Goal: Information Seeking & Learning: Learn about a topic

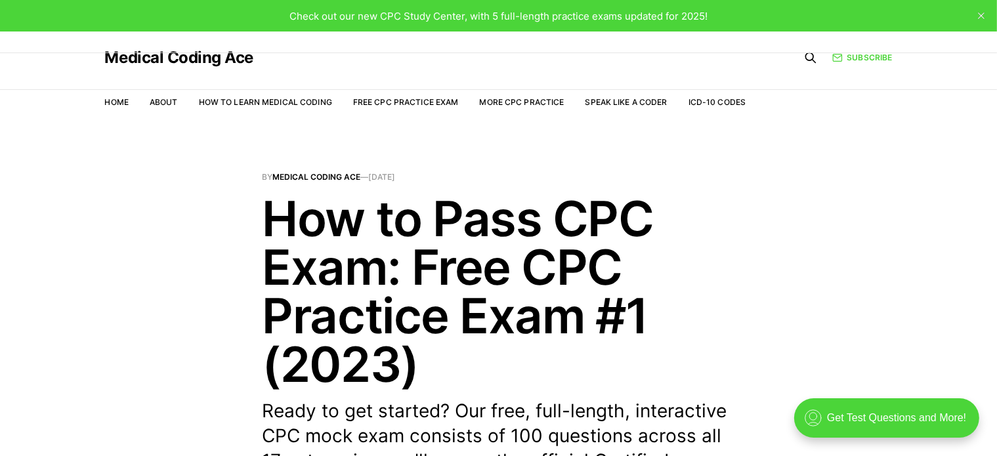
click at [121, 181] on header "By Medical Coding Ace — [DATE] How to Pass CPC Exam: Free CPC Practice Exam #1 …" at bounding box center [498, 348] width 997 height 350
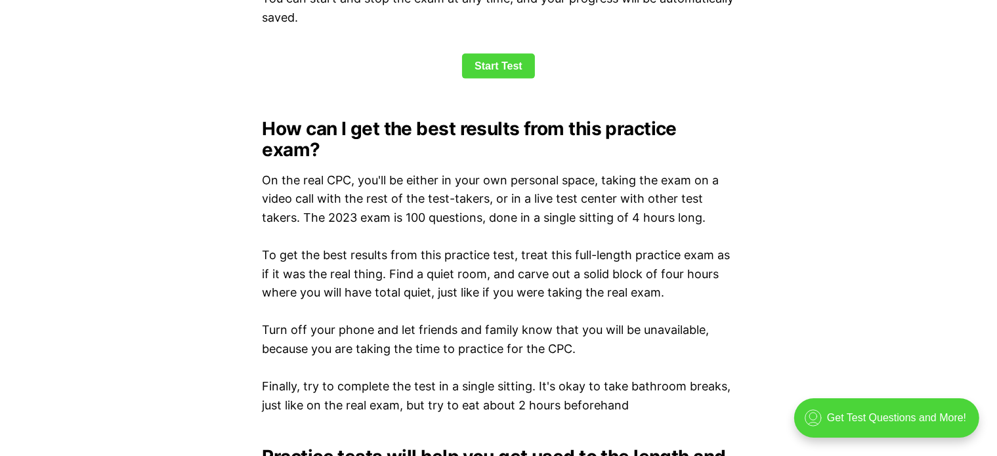
scroll to position [1862, 0]
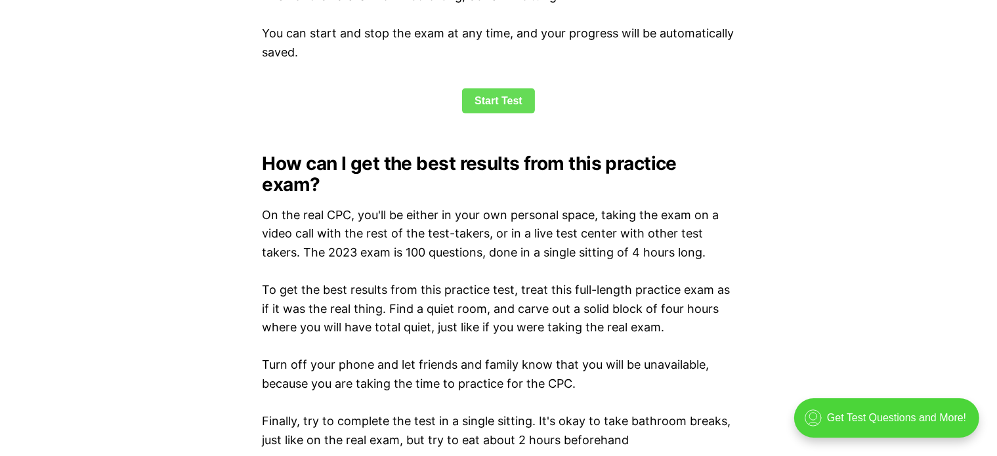
click at [121, 104] on link "Start Test" at bounding box center [498, 101] width 73 height 25
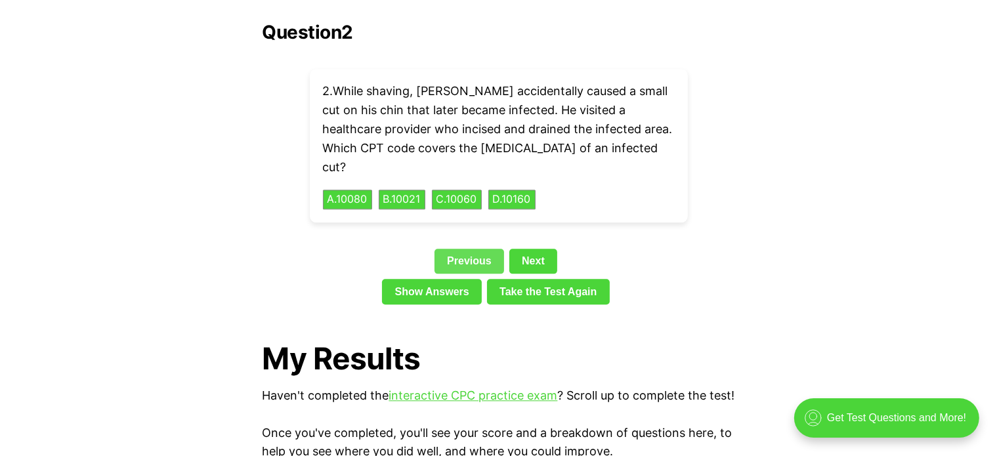
click at [121, 249] on link "Previous" at bounding box center [470, 261] width 70 height 25
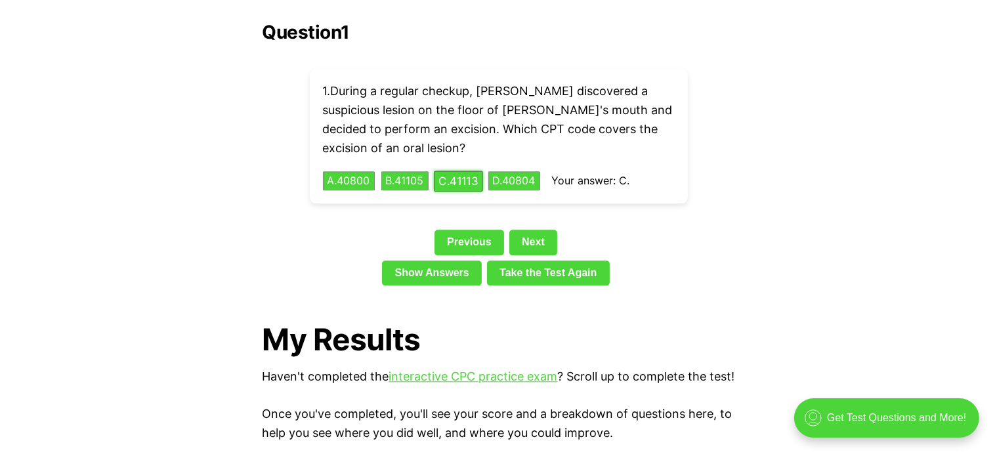
click at [121, 171] on button "C . 41113" at bounding box center [458, 181] width 49 height 20
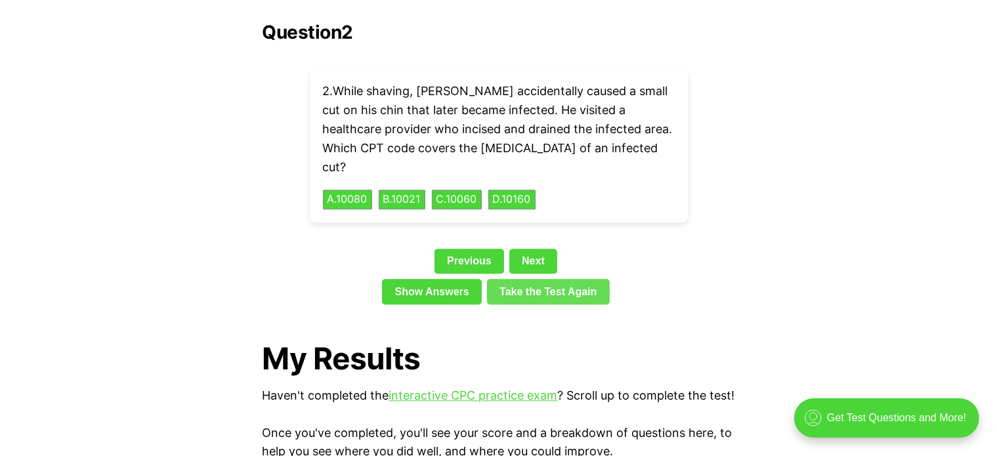
click at [121, 279] on link "Take the Test Again" at bounding box center [548, 291] width 123 height 25
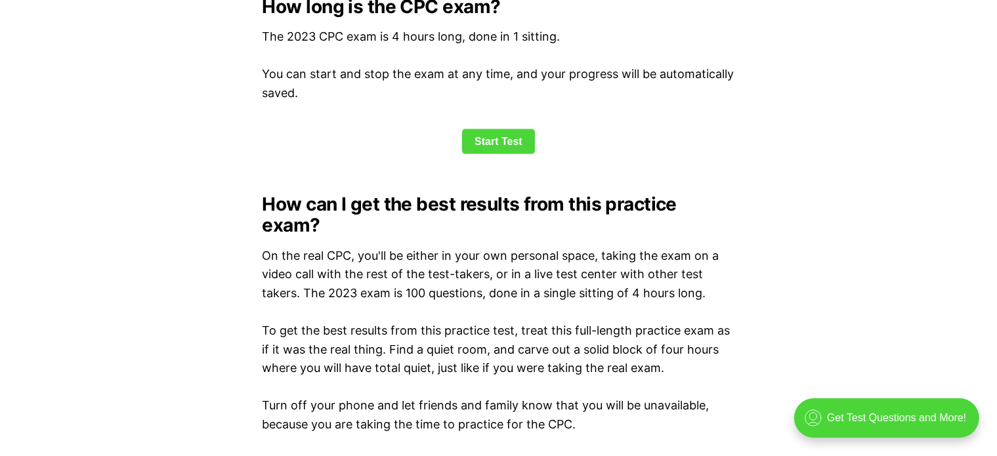
scroll to position [1850, 0]
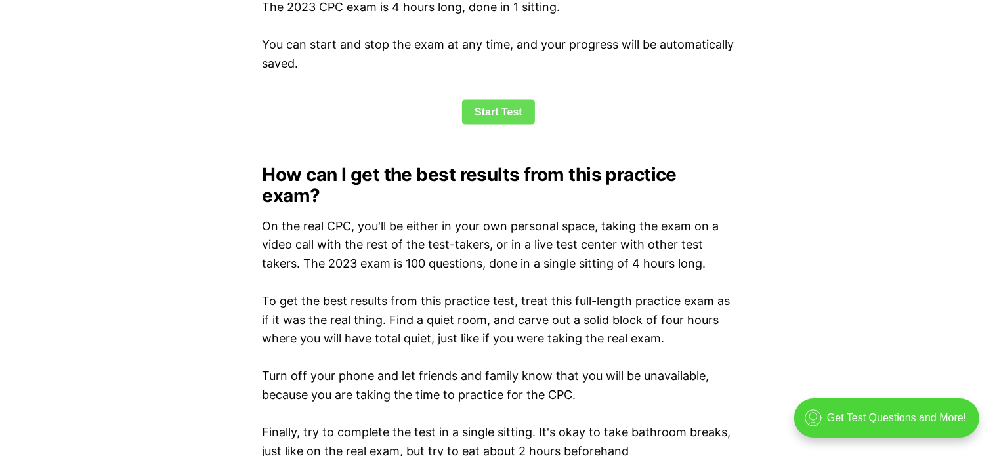
click at [121, 112] on link "Start Test" at bounding box center [498, 112] width 73 height 25
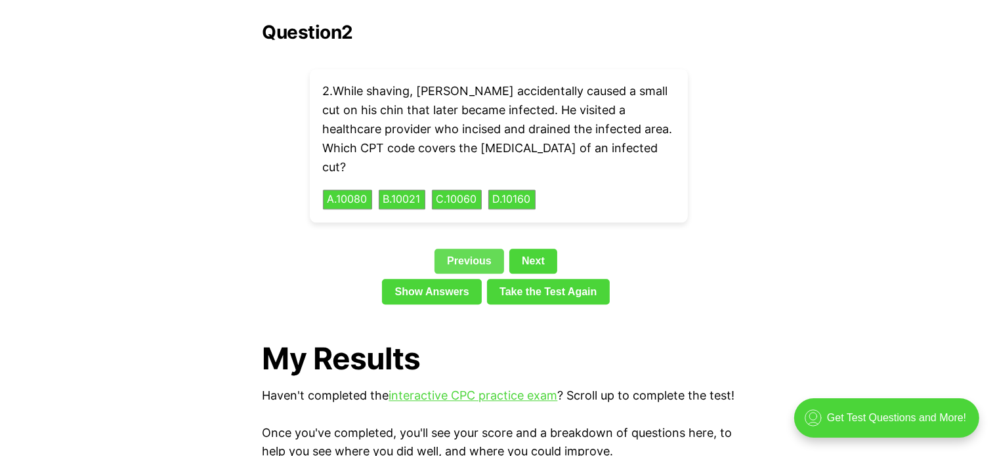
click at [121, 249] on link "Previous" at bounding box center [470, 261] width 70 height 25
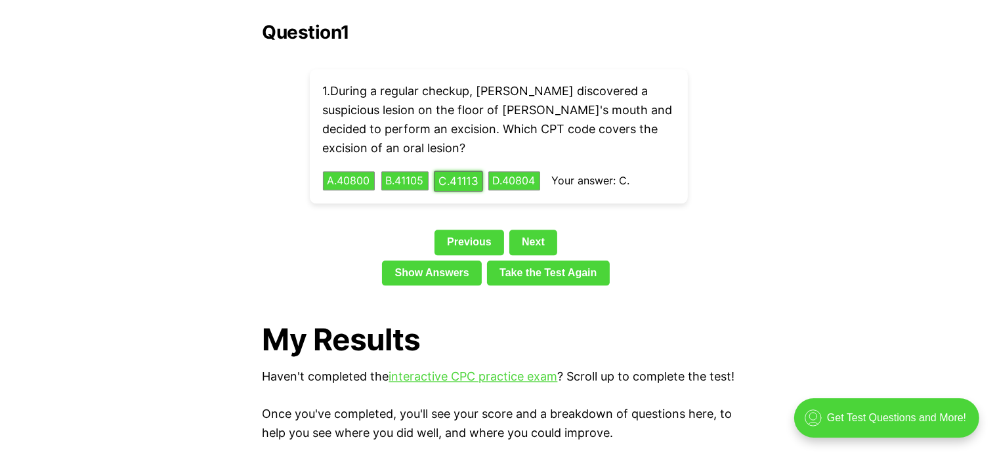
click at [121, 171] on button "C . 41113" at bounding box center [458, 181] width 49 height 20
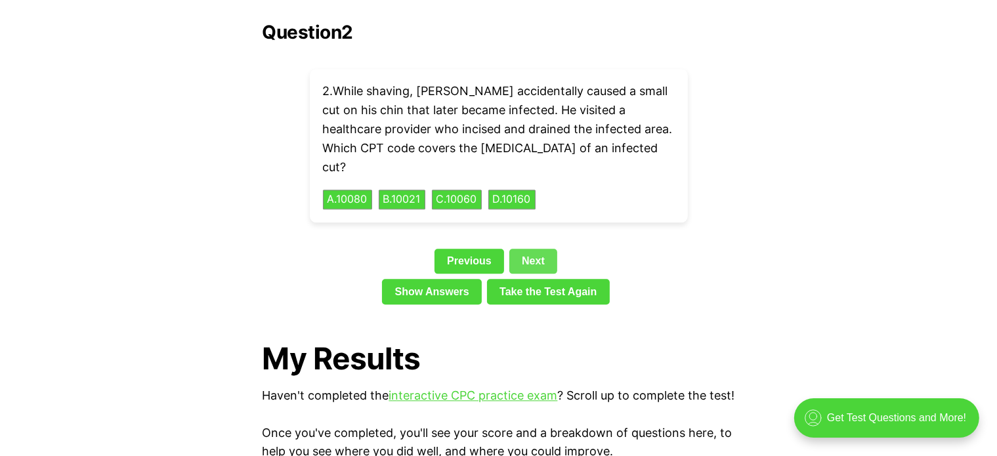
click at [121, 249] on link "Next" at bounding box center [533, 261] width 48 height 25
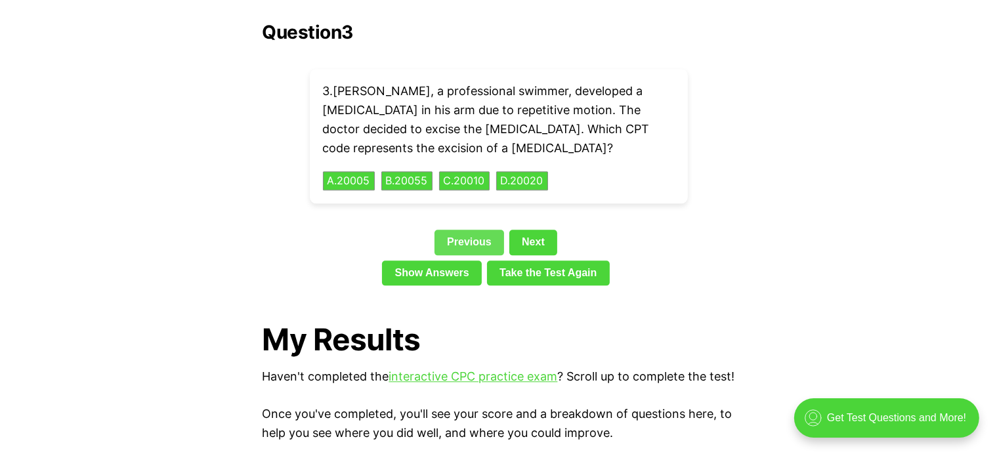
click at [121, 230] on link "Previous" at bounding box center [470, 242] width 70 height 25
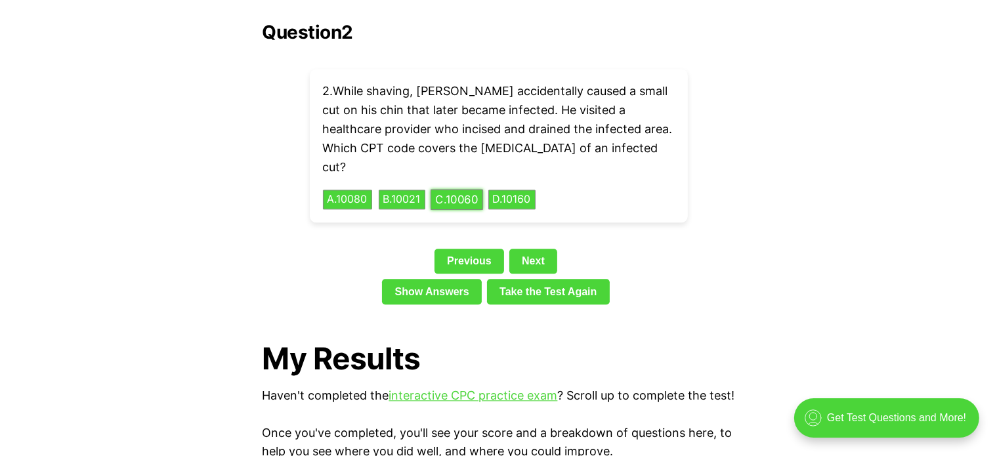
click at [121, 190] on button "C . 10060" at bounding box center [457, 200] width 53 height 20
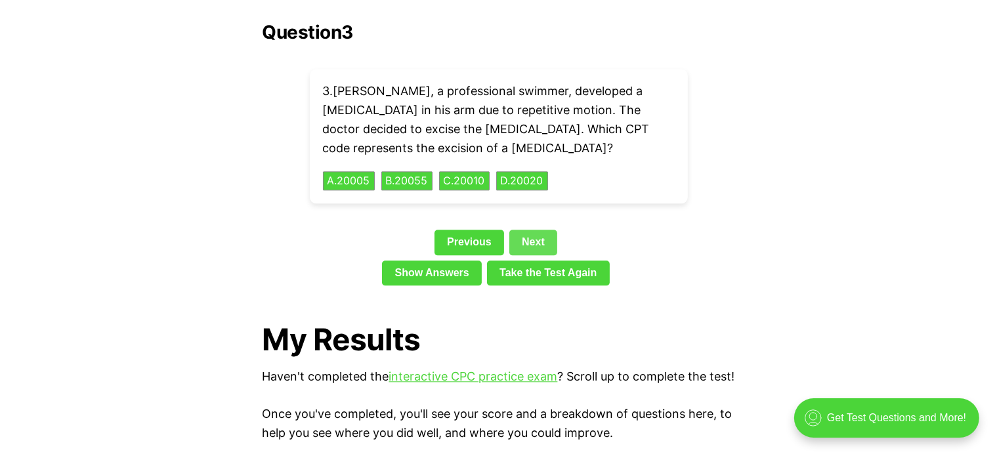
click at [121, 230] on link "Next" at bounding box center [533, 242] width 48 height 25
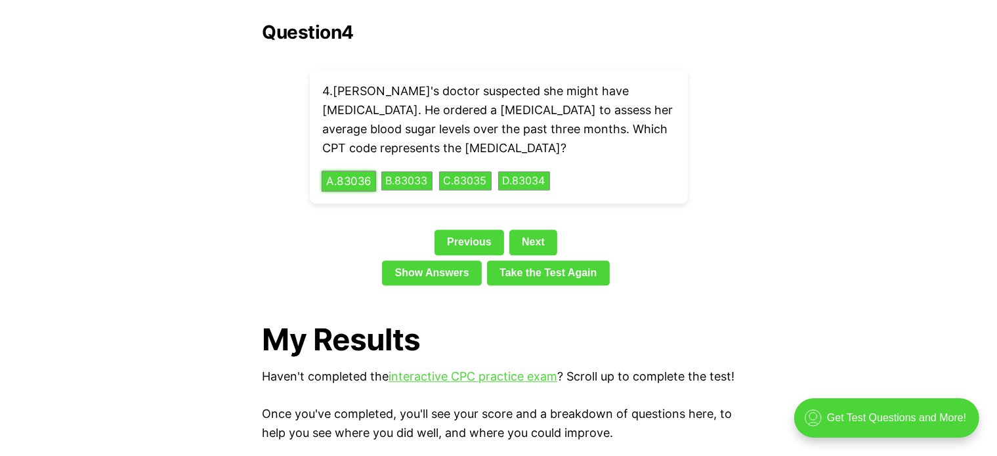
click at [121, 171] on button "A . 83036" at bounding box center [349, 181] width 54 height 20
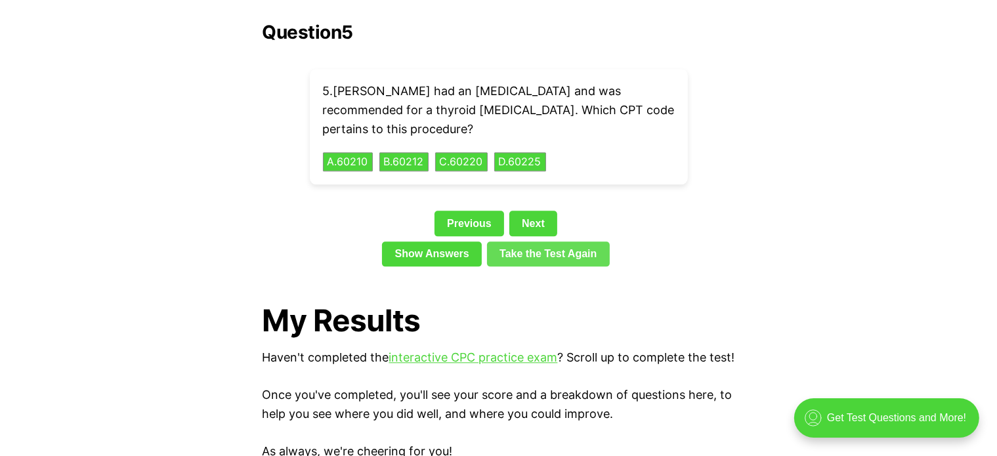
click at [121, 242] on link "Take the Test Again" at bounding box center [548, 254] width 123 height 25
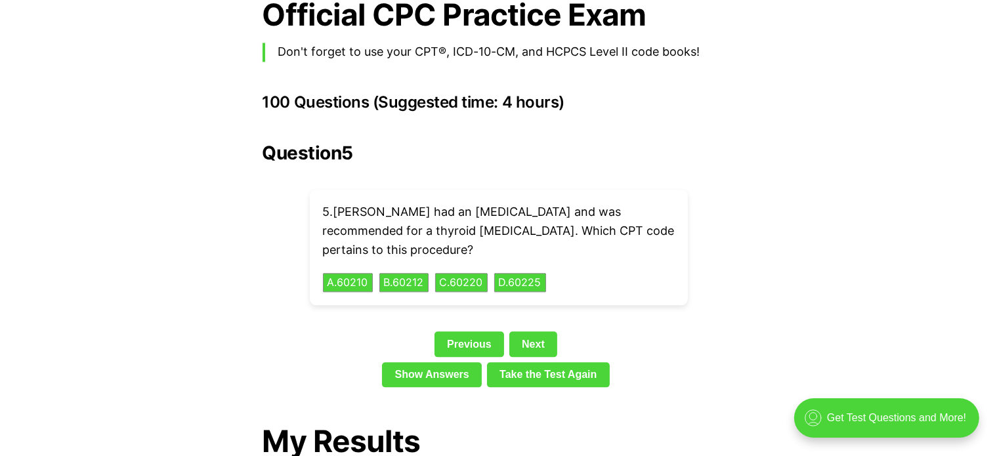
scroll to position [2875, 0]
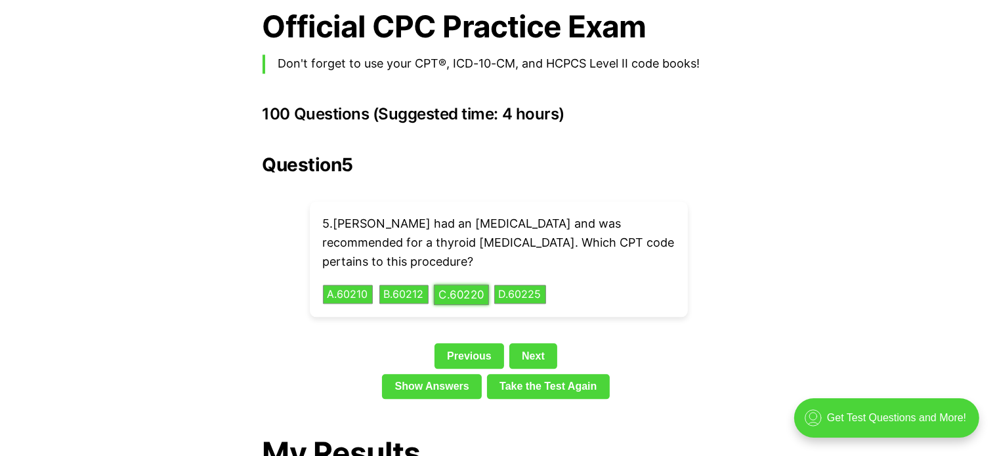
click at [121, 284] on button "C . 60220" at bounding box center [461, 294] width 55 height 20
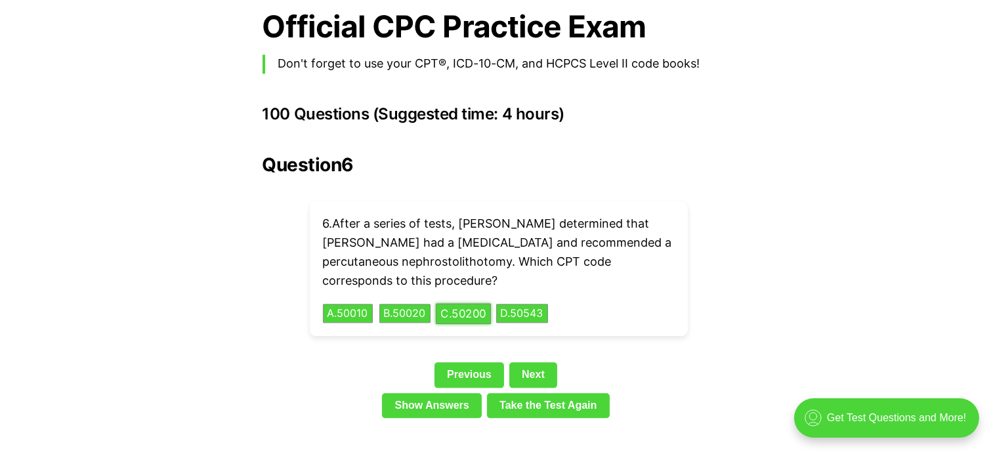
click at [121, 303] on button "C . 50200" at bounding box center [463, 313] width 55 height 20
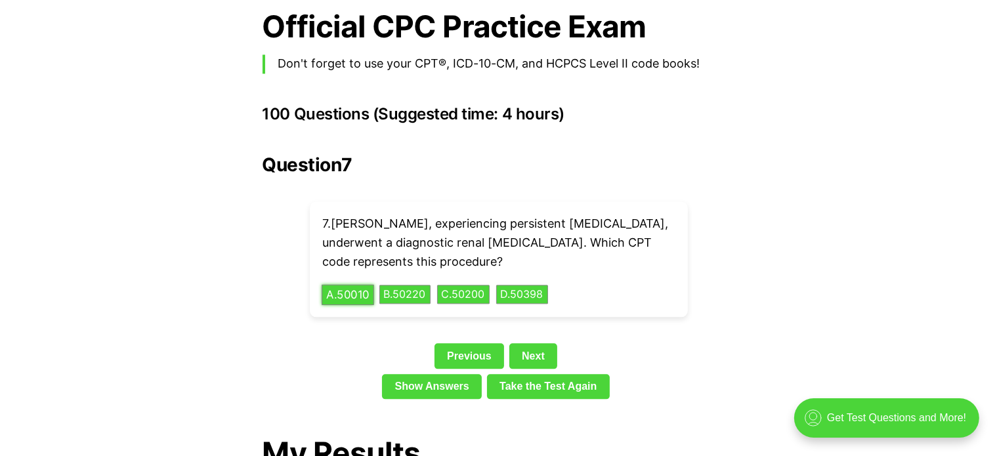
click at [121, 263] on div "7 . [PERSON_NAME], experiencing persistent [MEDICAL_DATA], underwent a diagnost…" at bounding box center [499, 260] width 378 height 116
click at [121, 284] on button "A . 50010" at bounding box center [348, 294] width 53 height 20
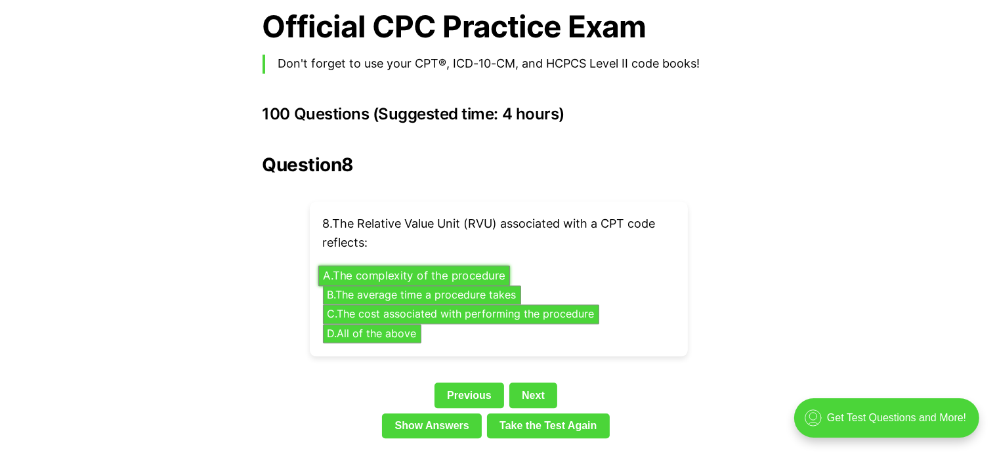
click at [121, 265] on button "A . The complexity of the procedure" at bounding box center [414, 275] width 192 height 20
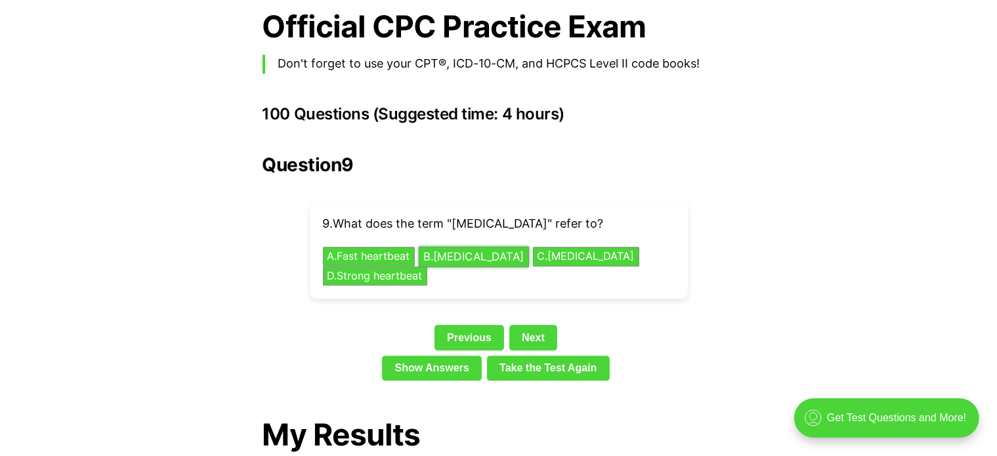
click at [121, 247] on button "B . [MEDICAL_DATA]" at bounding box center [474, 257] width 110 height 20
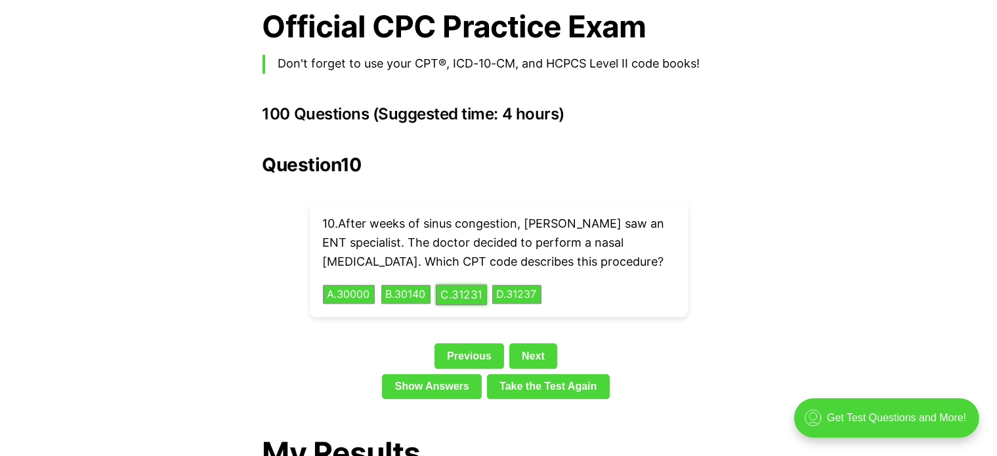
click at [121, 284] on button "C . 31231" at bounding box center [461, 294] width 51 height 20
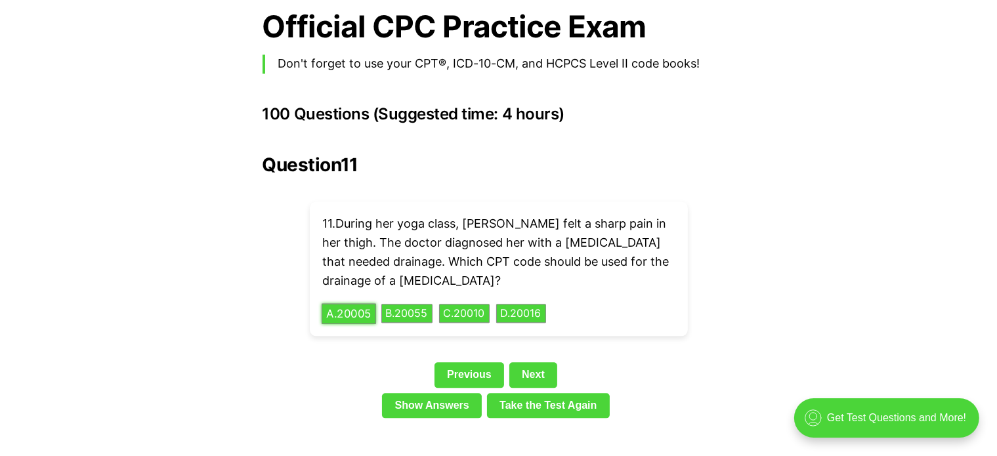
click at [121, 303] on button "A . 20005" at bounding box center [349, 313] width 54 height 20
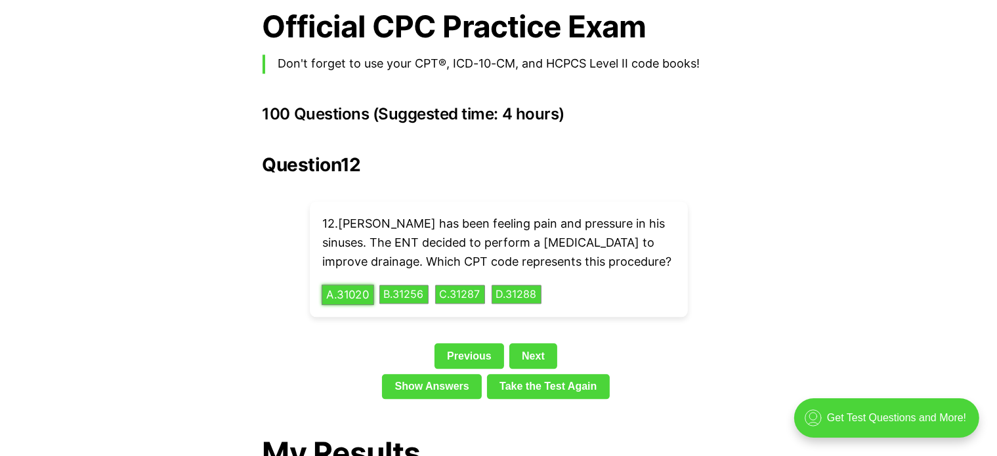
click at [121, 284] on button "A . 31020" at bounding box center [348, 294] width 53 height 20
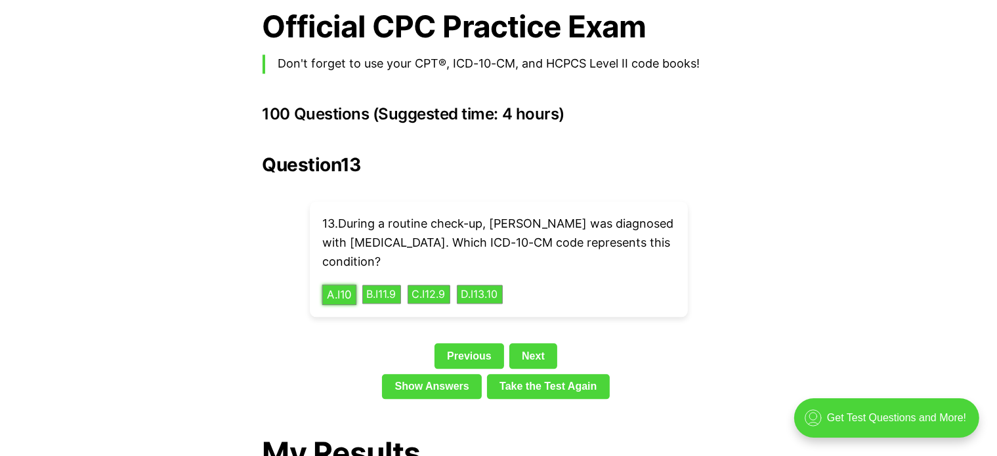
click at [121, 284] on button "A . I10" at bounding box center [339, 294] width 35 height 20
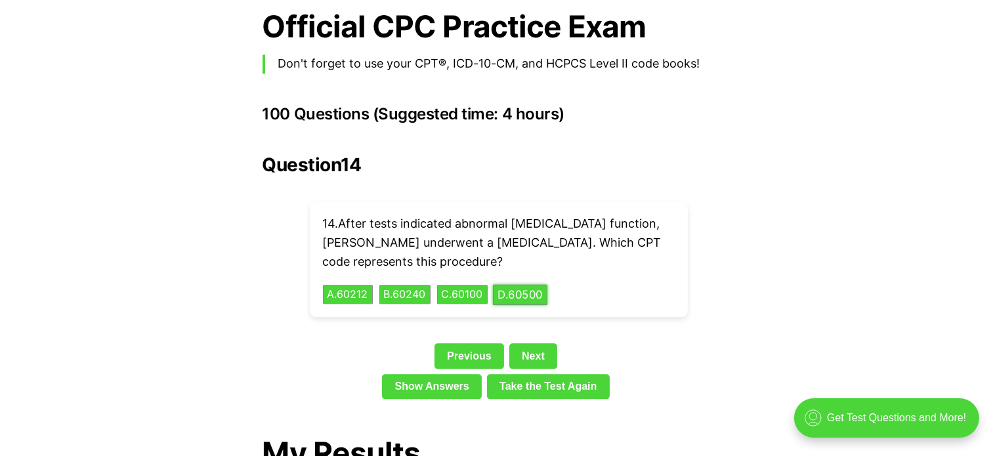
click at [121, 284] on button "D . 60500" at bounding box center [520, 294] width 54 height 20
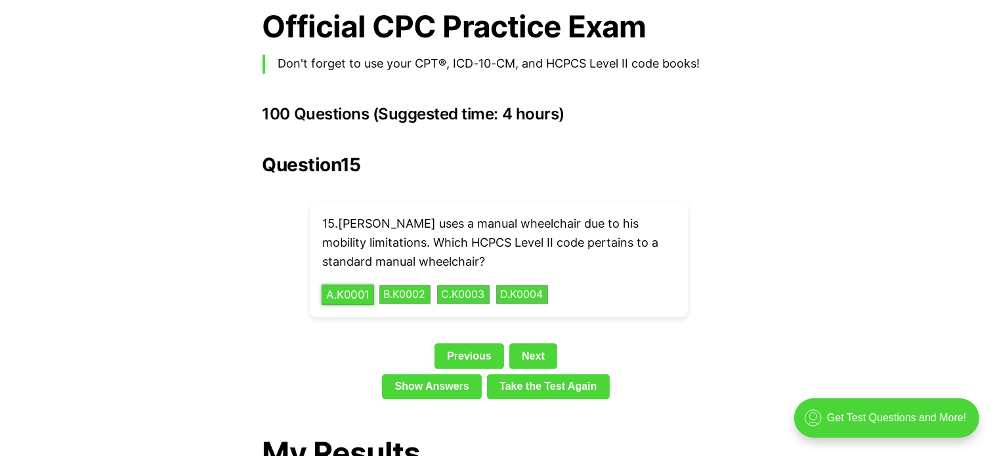
click at [121, 284] on button "A . K0001" at bounding box center [348, 294] width 53 height 20
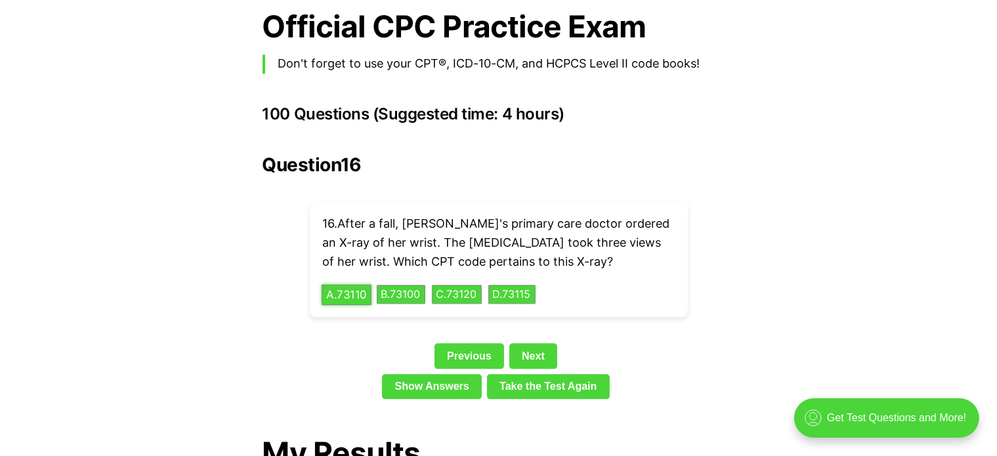
click at [121, 284] on button "A . 73110" at bounding box center [347, 294] width 50 height 20
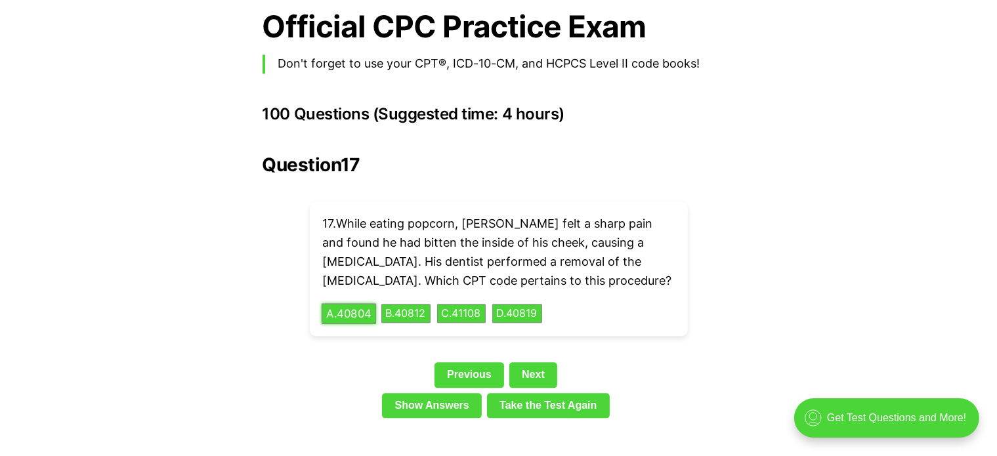
click at [121, 303] on button "A . 40804" at bounding box center [349, 313] width 54 height 20
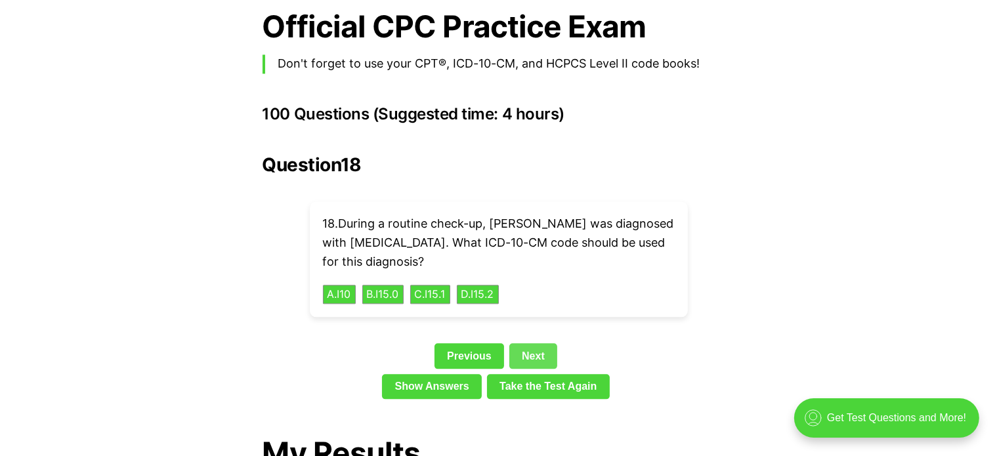
click at [121, 343] on link "Next" at bounding box center [533, 355] width 48 height 25
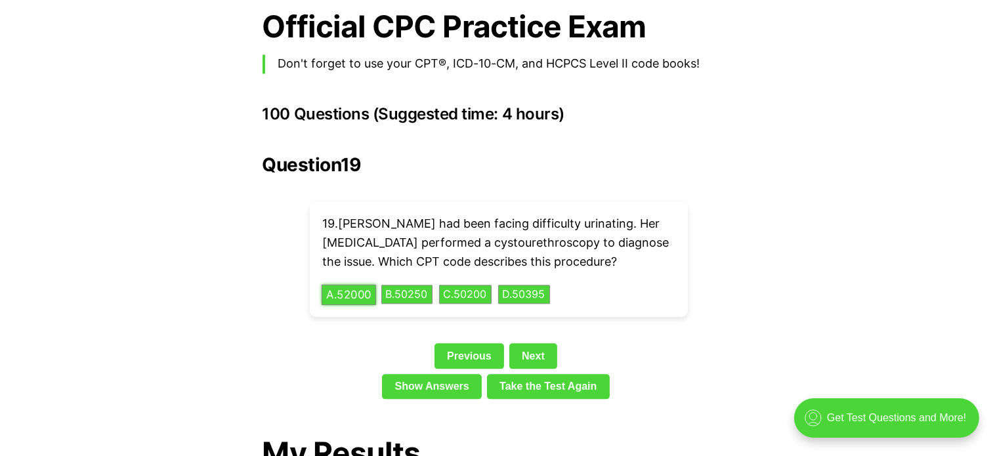
click at [121, 284] on button "A . 52000" at bounding box center [349, 294] width 54 height 20
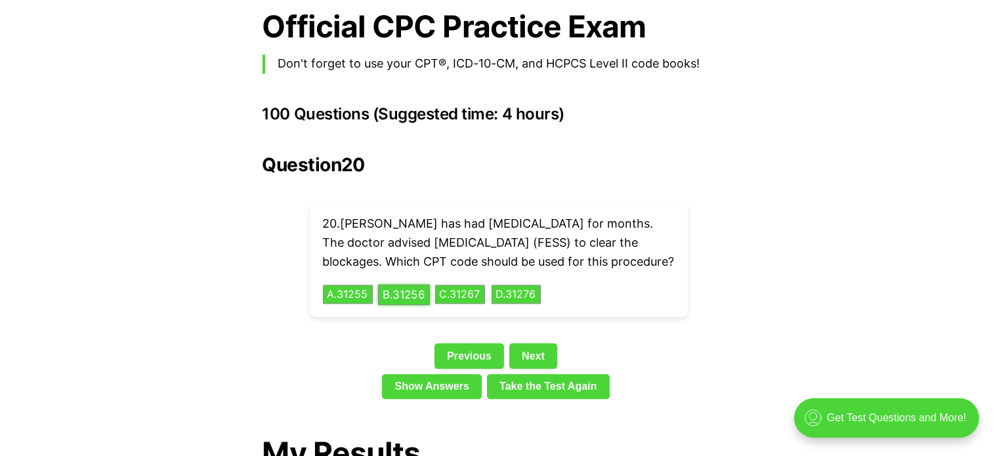
click at [121, 287] on button "B . 31256" at bounding box center [404, 294] width 52 height 20
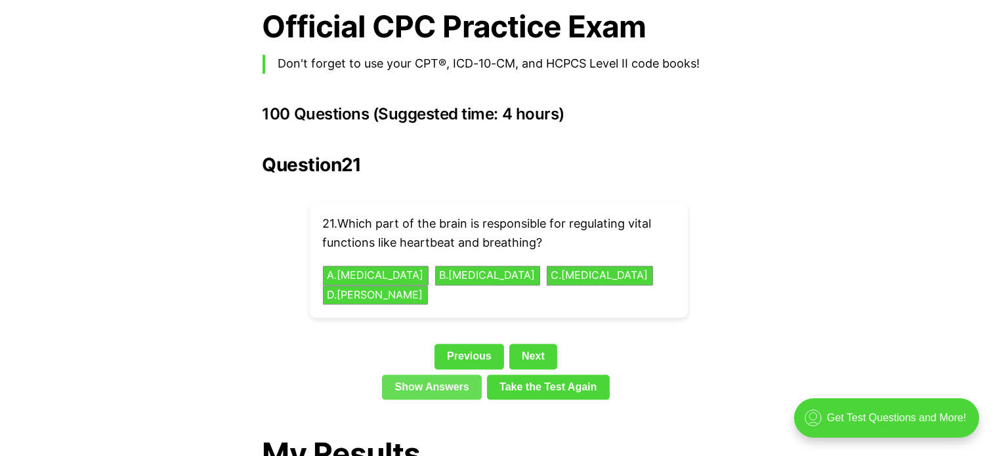
click at [121, 375] on link "Show Answers" at bounding box center [432, 387] width 100 height 25
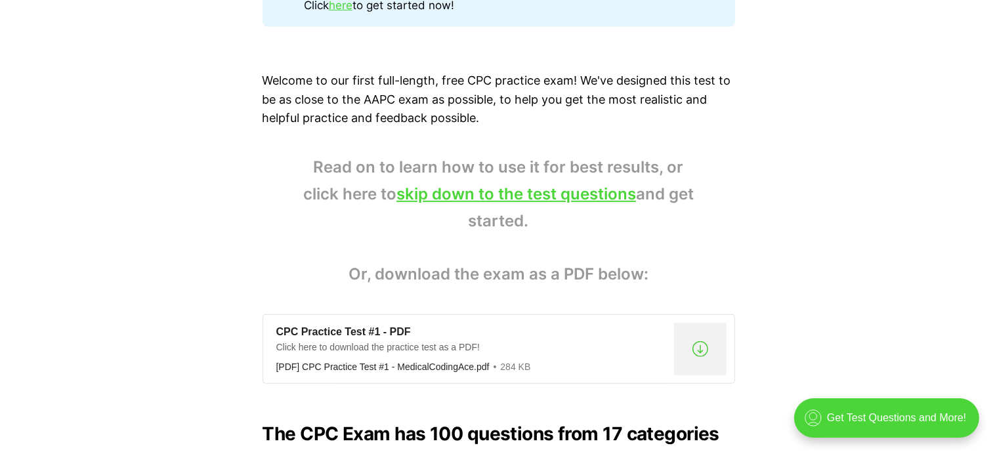
scroll to position [965, 0]
